Goal: Connect with others: Connect with others

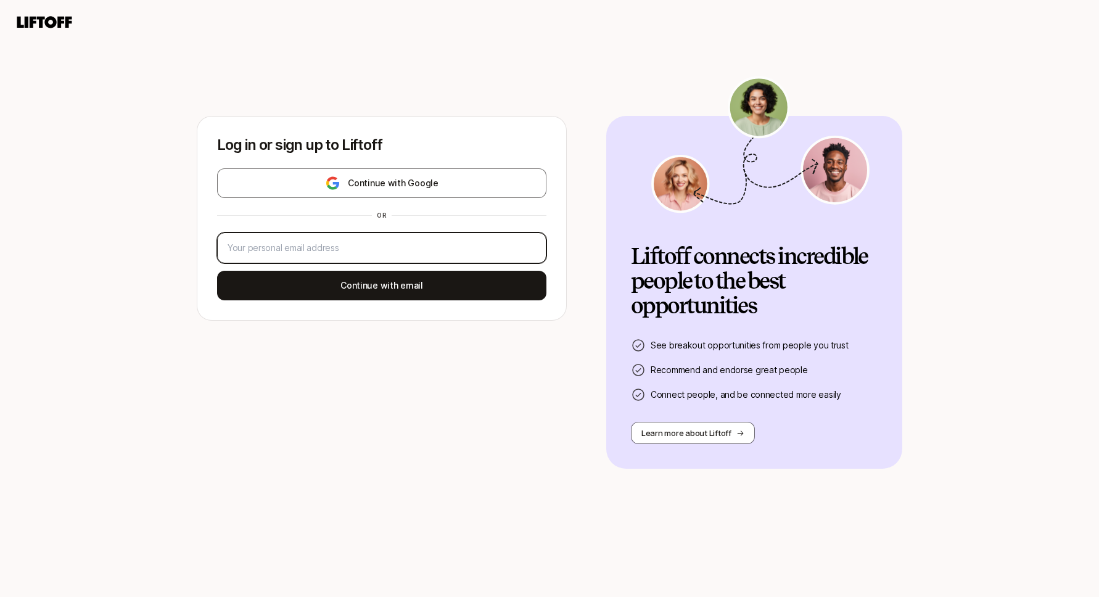
click at [422, 243] on input "email" at bounding box center [382, 248] width 308 height 15
type input "t"
type input "[PERSON_NAME][EMAIL_ADDRESS][DOMAIN_NAME]"
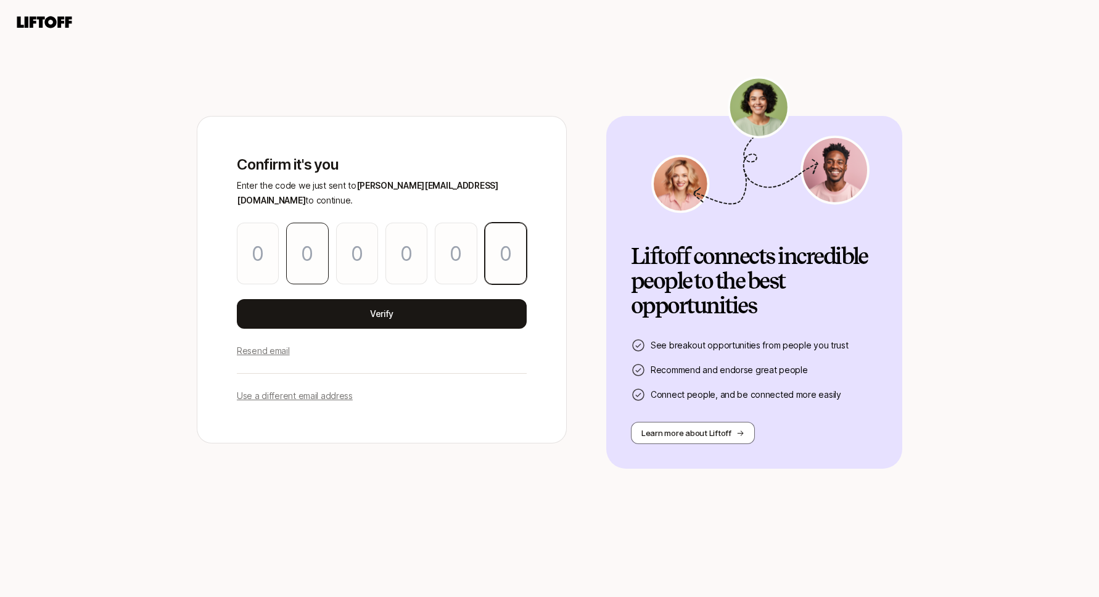
paste input "7"
type input "2"
type input "4"
type input "1"
type input "2"
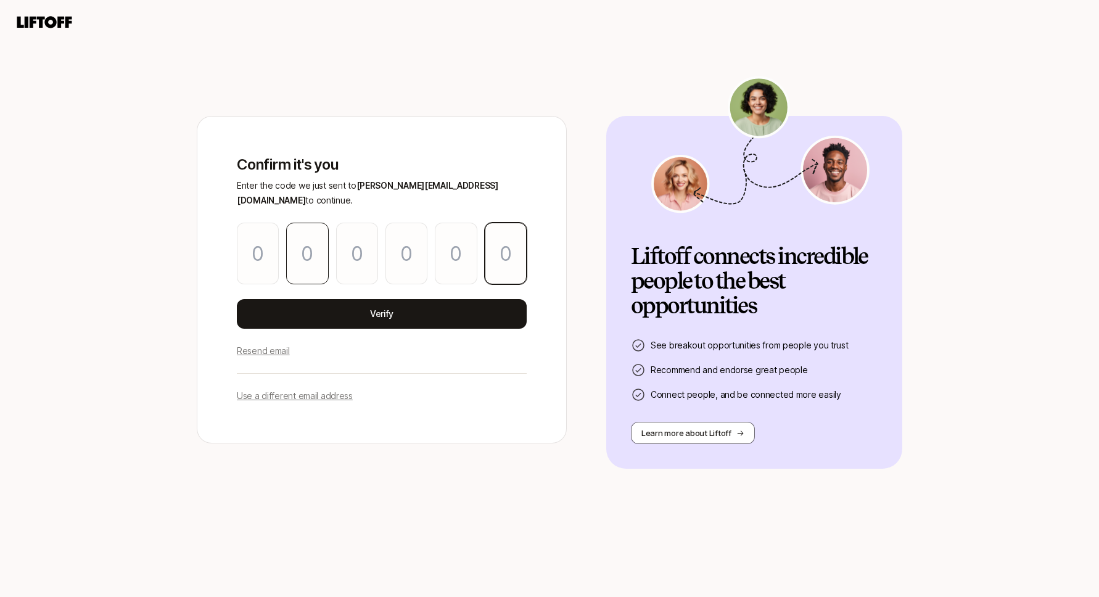
type input "1"
type input "7"
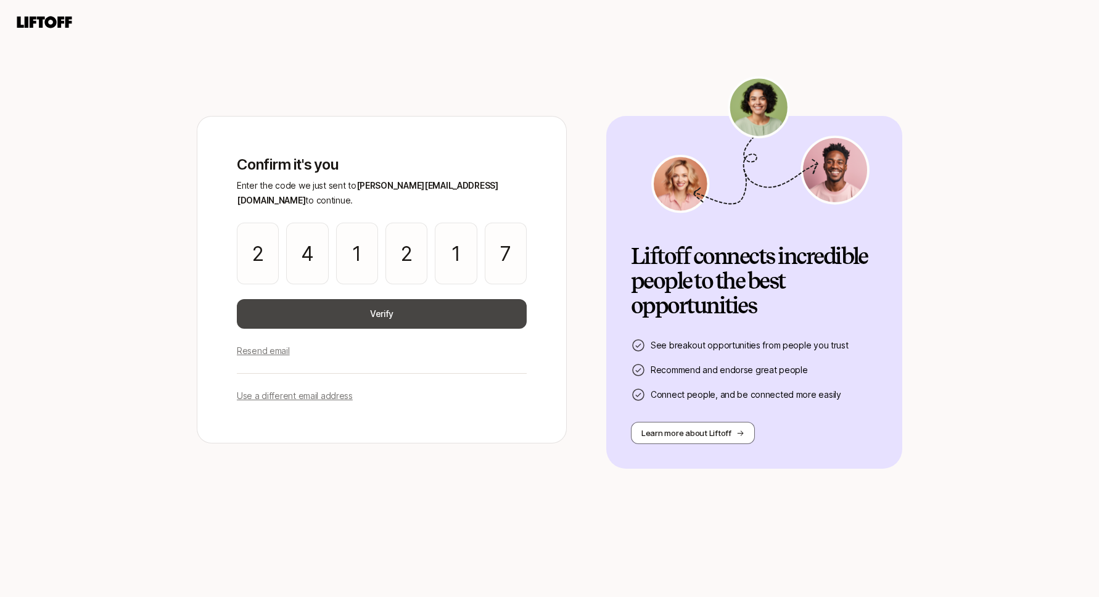
click at [325, 299] on button "Verify" at bounding box center [382, 314] width 290 height 30
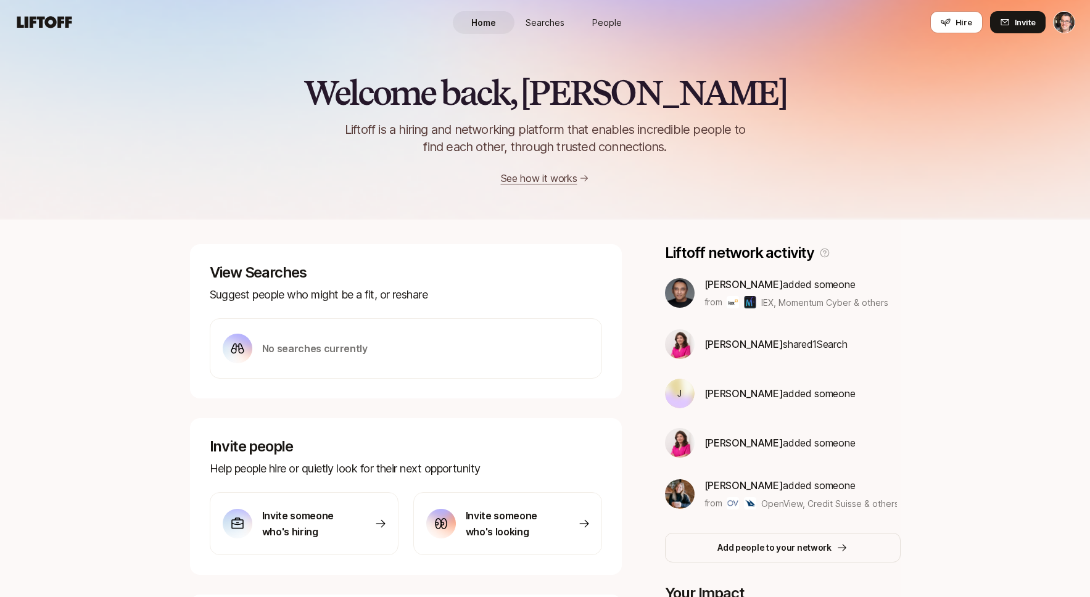
click at [228, 197] on div "Welcome back, [PERSON_NAME] is a hiring and networking platform that enables in…" at bounding box center [545, 109] width 1090 height 221
drag, startPoint x: 543, startPoint y: 19, endPoint x: 572, endPoint y: 22, distance: 28.6
click at [543, 18] on span "Searches" at bounding box center [545, 22] width 39 height 13
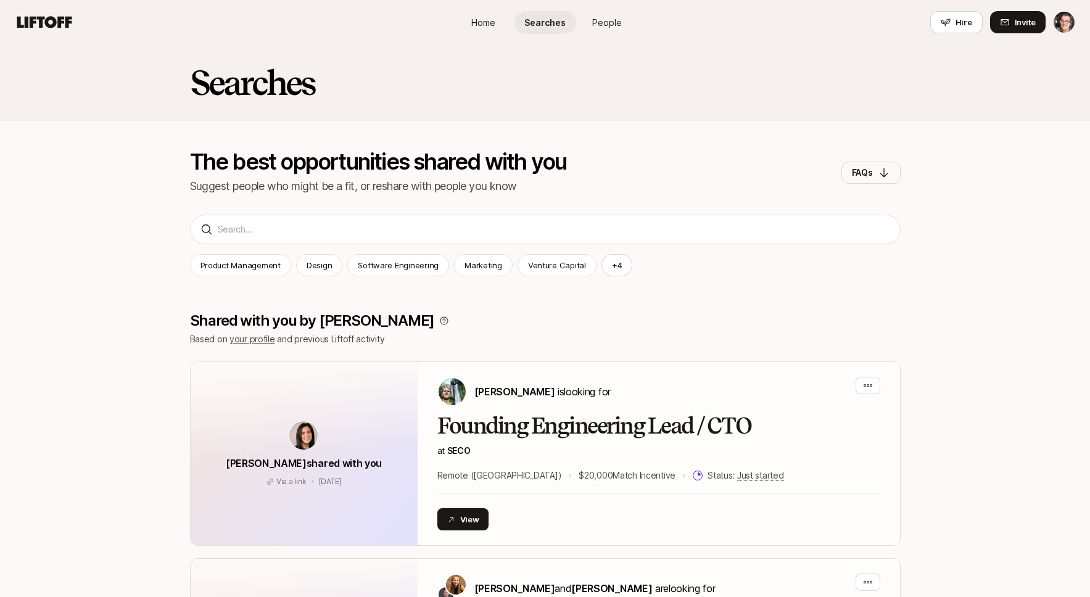
click at [615, 22] on span "People" at bounding box center [607, 22] width 30 height 13
